Goal: Check status: Check status

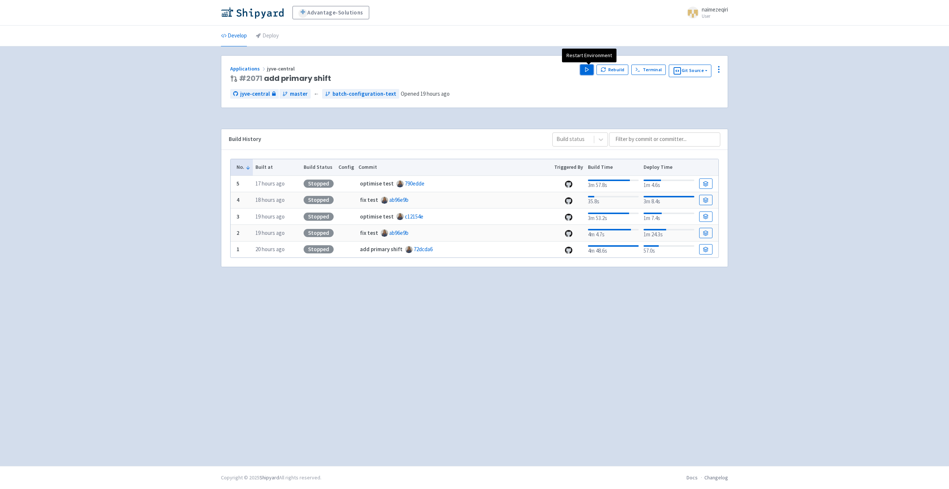
click at [586, 70] on icon "button" at bounding box center [587, 70] width 6 height 6
